Goal: Task Accomplishment & Management: Manage account settings

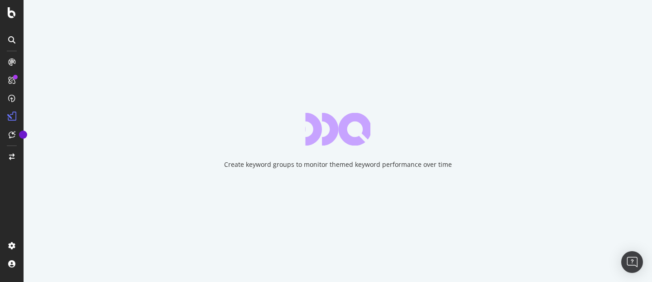
click at [8, 37] on icon at bounding box center [11, 39] width 7 height 7
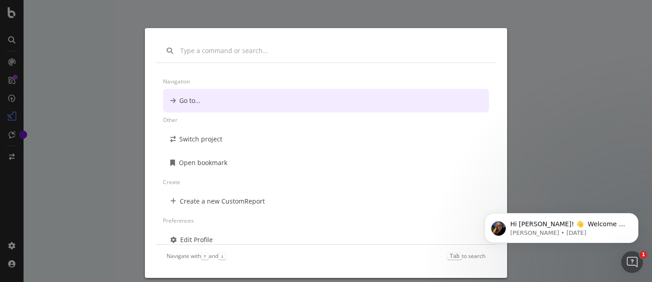
click at [10, 57] on div "Navigation Go to... Other Switch project Open bookmark Create Create a new Cust…" at bounding box center [326, 141] width 652 height 282
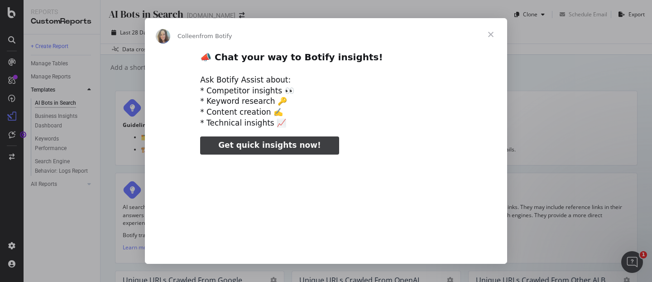
type input "52966"
click at [141, 66] on div "Intercom messenger" at bounding box center [326, 141] width 652 height 282
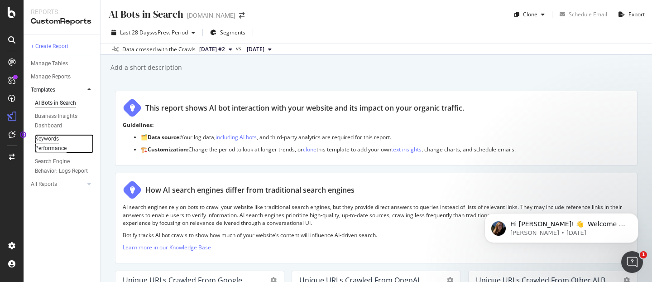
click at [48, 136] on div "Keywords Performance" at bounding box center [60, 143] width 51 height 19
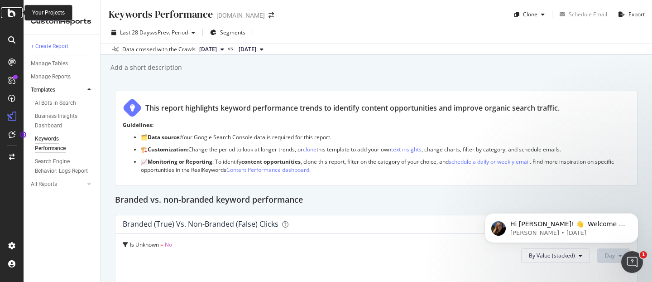
click at [12, 9] on icon at bounding box center [12, 12] width 8 height 11
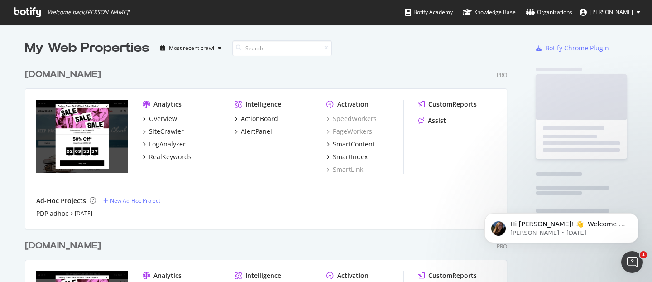
scroll to position [282, 652]
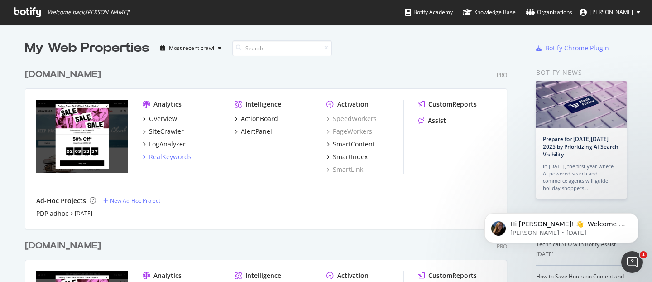
click at [179, 159] on div "RealKeywords" at bounding box center [170, 156] width 43 height 9
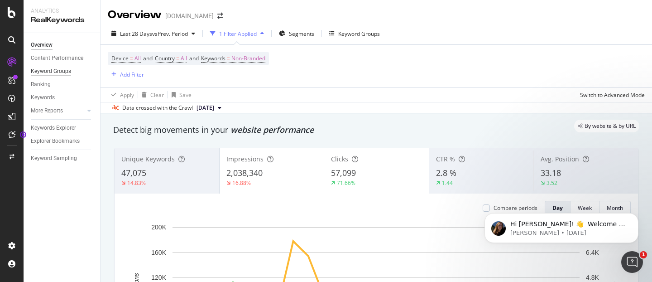
click at [66, 70] on div "Keyword Groups" at bounding box center [51, 72] width 40 height 10
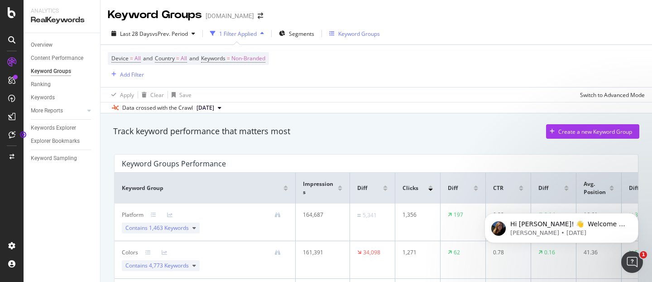
click at [374, 30] on div "Keyword Groups" at bounding box center [359, 34] width 42 height 8
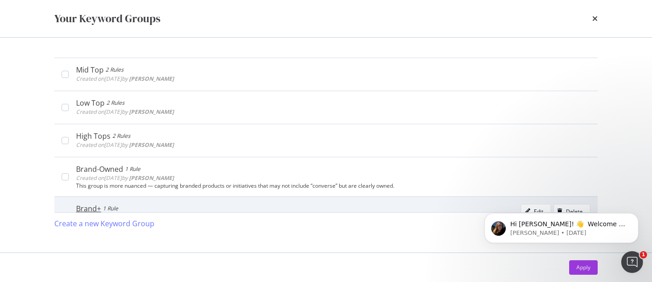
scroll to position [122, 0]
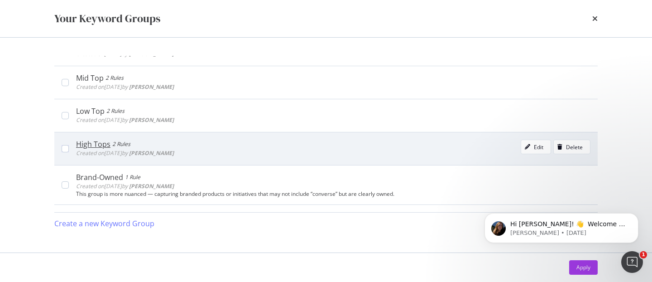
click at [237, 145] on div "High Tops 2 Rules Created on [DATE] by [PERSON_NAME] Edit Delete" at bounding box center [333, 148] width 514 height 18
click at [419, 146] on icon "modal" at bounding box center [527, 146] width 5 height 5
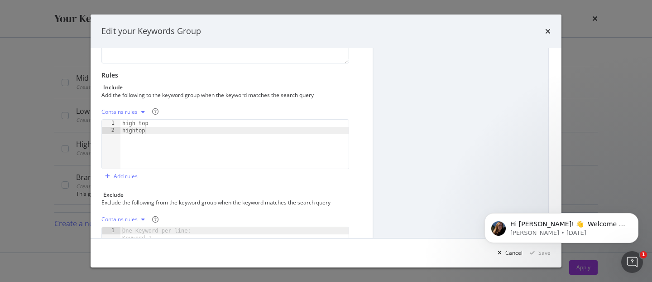
scroll to position [140, 0]
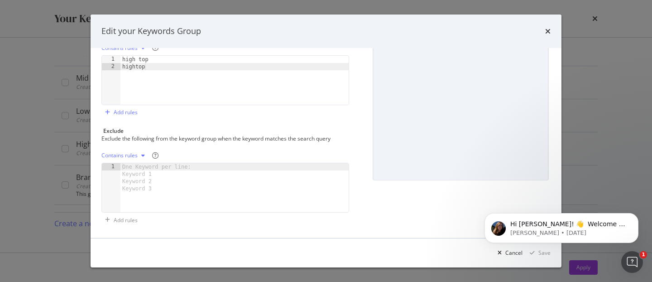
click at [419, 89] on div "Edit your Keywords Group Name (required) High Tops Description Rules Include Ad…" at bounding box center [326, 141] width 652 height 282
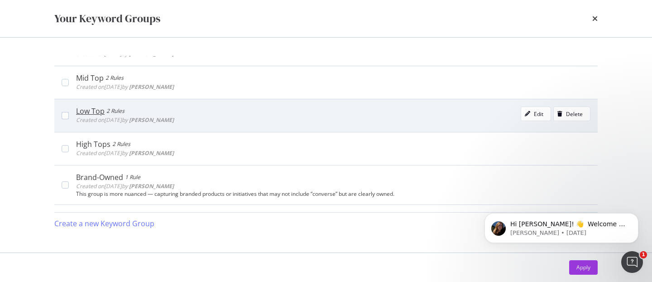
click at [192, 100] on div "Low Top 2 Rules Created on [DATE] by [PERSON_NAME] Edit Delete" at bounding box center [325, 115] width 543 height 33
click at [419, 108] on div "Edit" at bounding box center [532, 113] width 22 height 13
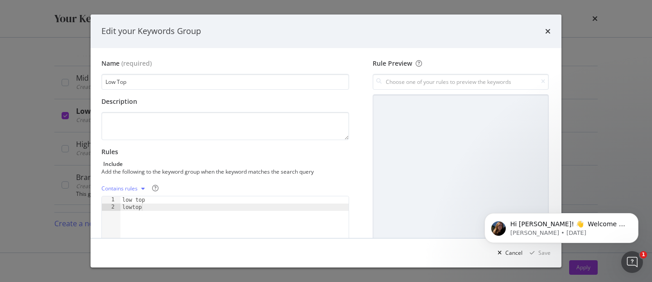
click at [419, 35] on div "times" at bounding box center [547, 31] width 5 height 12
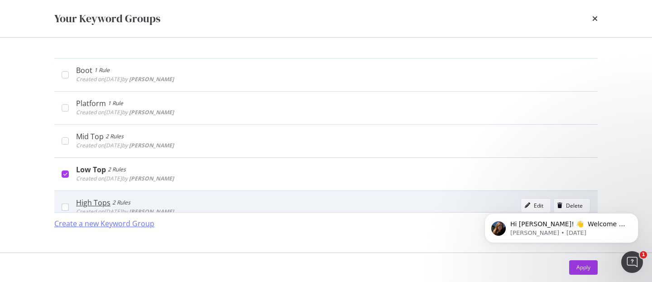
scroll to position [60, 0]
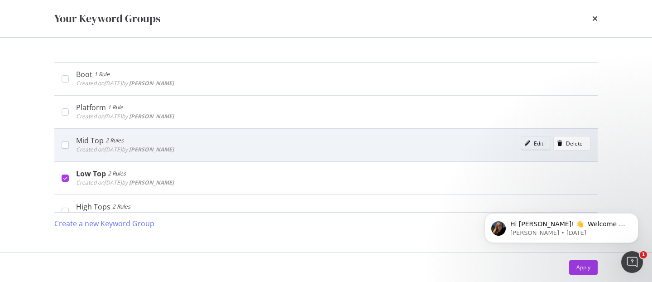
click at [419, 138] on div "Edit" at bounding box center [532, 143] width 22 height 13
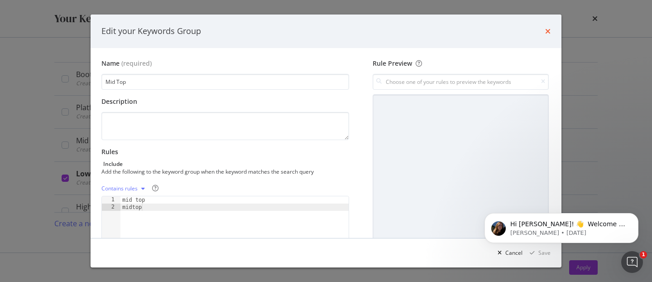
click at [419, 28] on icon "times" at bounding box center [547, 31] width 5 height 7
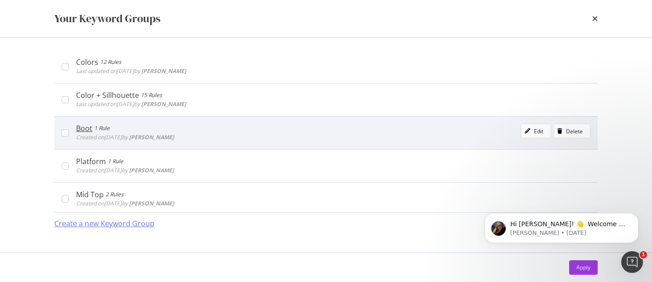
scroll to position [0, 0]
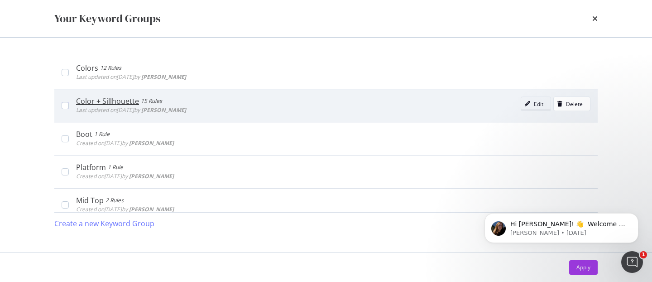
click at [419, 101] on div "Edit" at bounding box center [539, 104] width 10 height 8
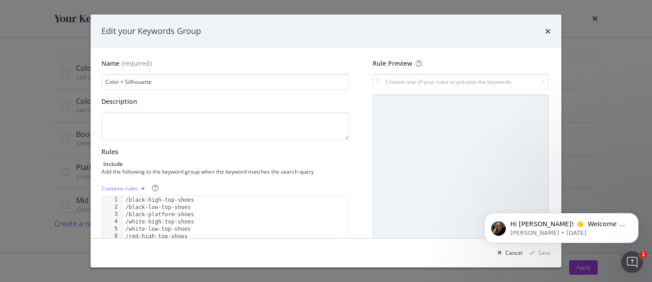
scroll to position [0, 0]
click at [130, 79] on input "Color + Sillhouette" at bounding box center [225, 81] width 248 height 16
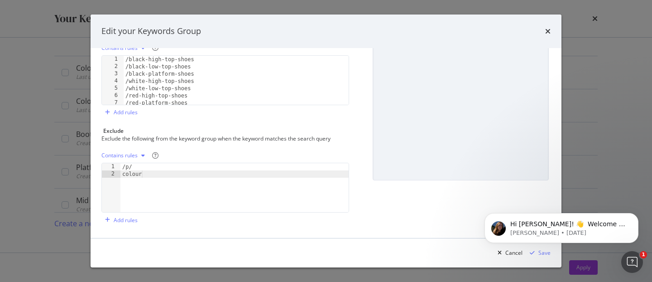
type input "Color + Silhouette"
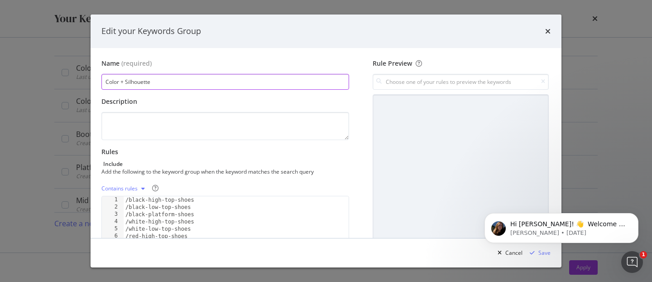
click at [419, 254] on html "Hi [PERSON_NAME]! 👋 Welcome to Botify chat support! Have a question? Reply to t…" at bounding box center [561, 225] width 181 height 63
click at [419, 30] on div "Edit your Keywords Group" at bounding box center [326, 31] width 471 height 34
click at [419, 31] on icon "times" at bounding box center [547, 31] width 5 height 7
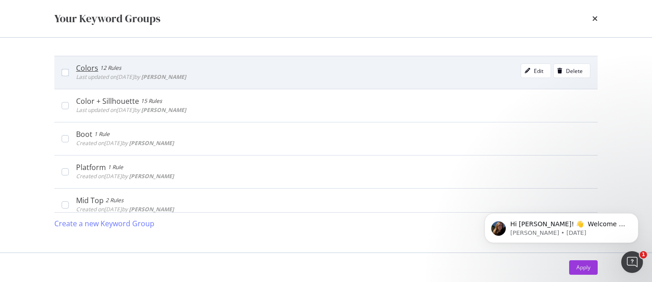
click at [115, 64] on div "12 Rules" at bounding box center [110, 67] width 21 height 9
click at [115, 64] on div "12 Rules" at bounding box center [111, 67] width 21 height 9
click at [419, 69] on div "Edit" at bounding box center [539, 71] width 10 height 8
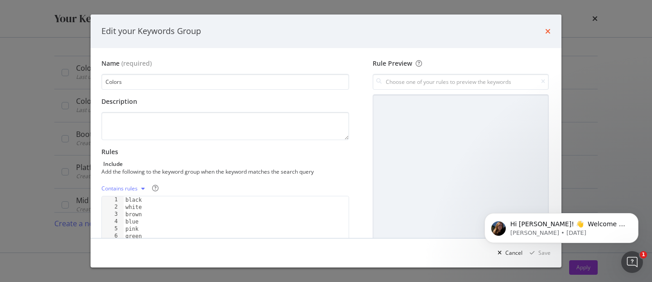
click at [419, 33] on icon "times" at bounding box center [547, 31] width 5 height 7
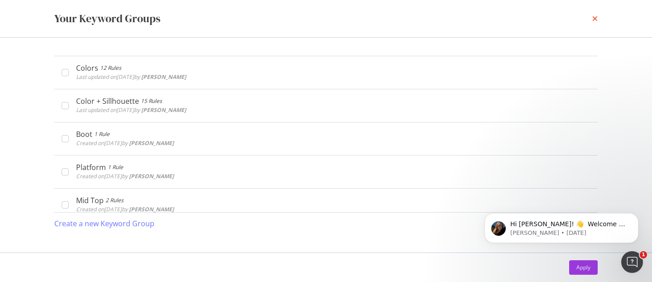
click at [419, 19] on icon "times" at bounding box center [594, 18] width 5 height 7
